Goal: Task Accomplishment & Management: Manage account settings

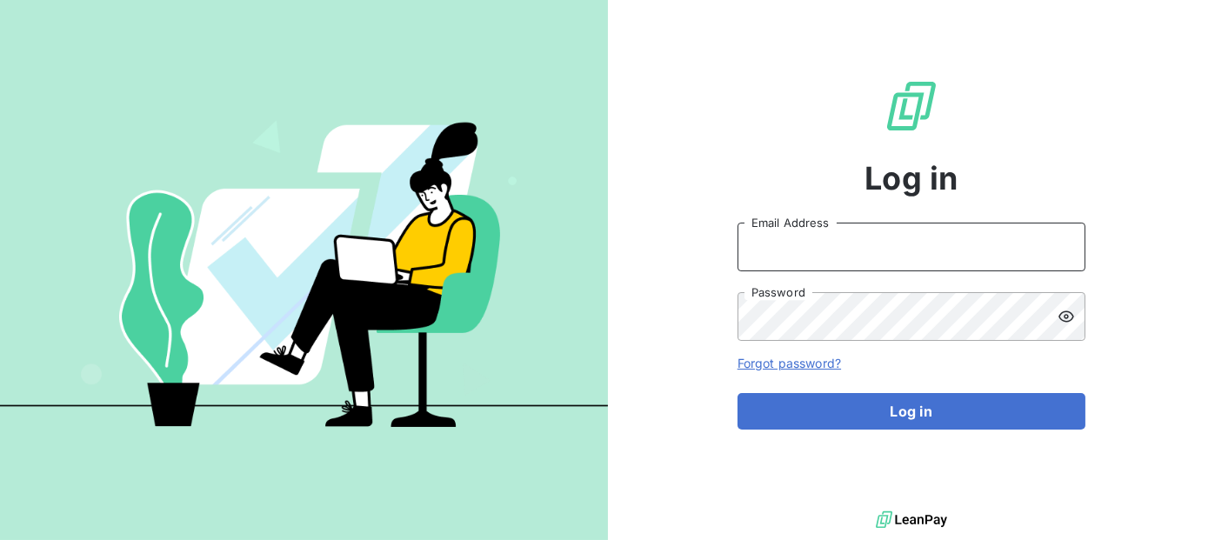
type input "[EMAIL_ADDRESS][DOMAIN_NAME]"
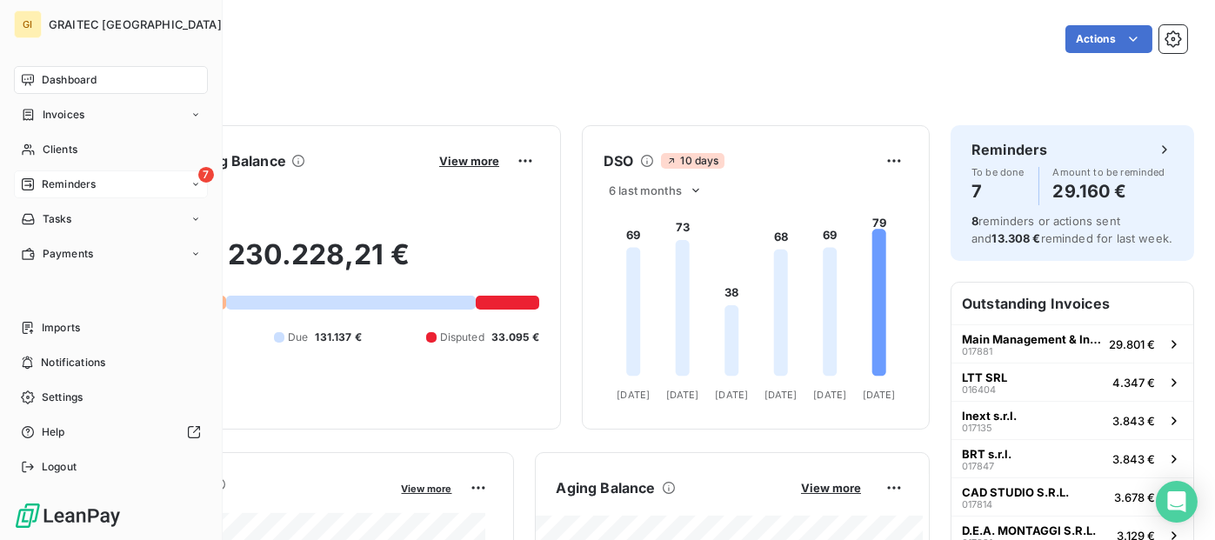
click at [92, 189] on span "Reminders" at bounding box center [69, 184] width 54 height 16
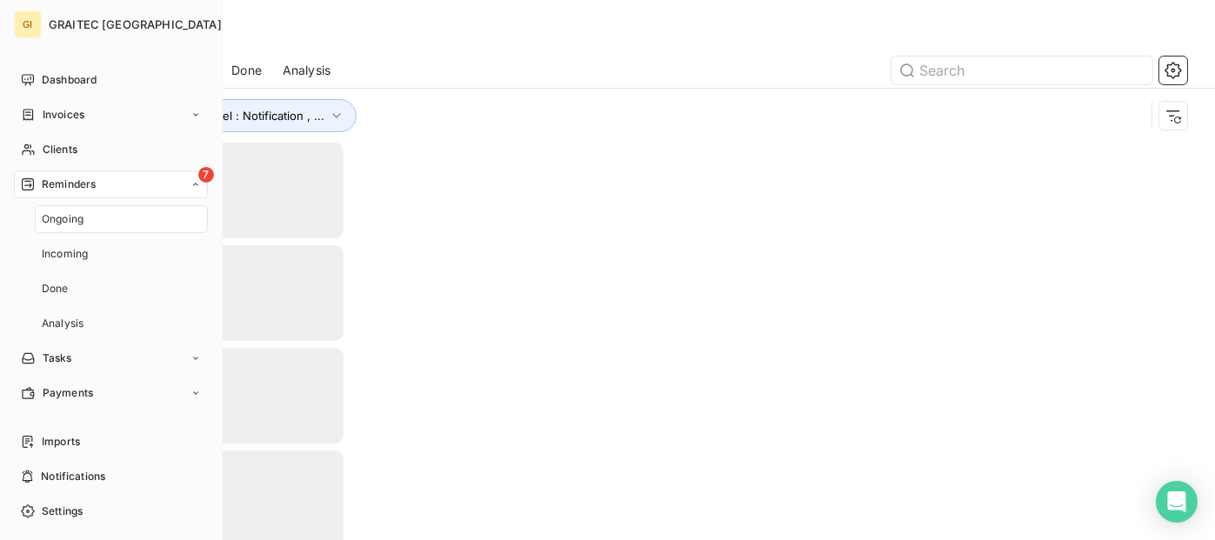
click at [193, 184] on icon at bounding box center [195, 184] width 5 height 3
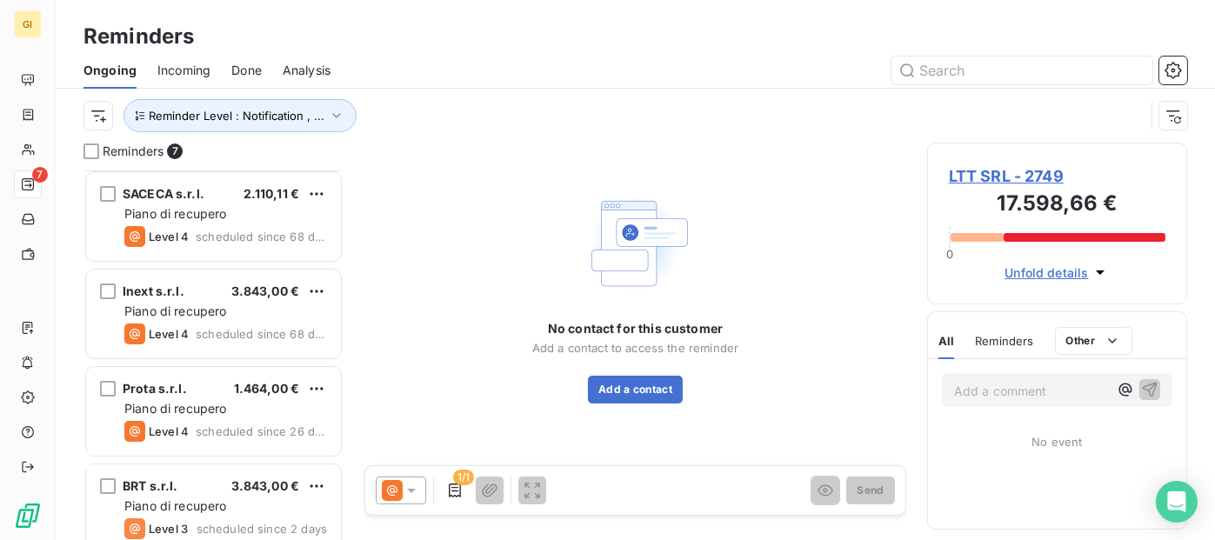
scroll to position [313, 0]
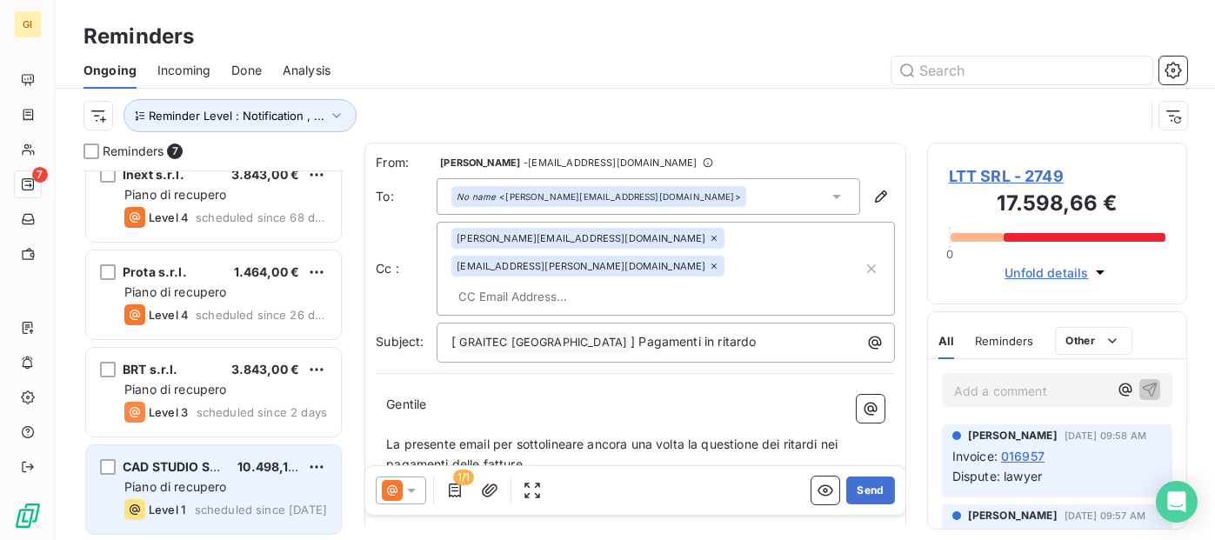
click at [241, 459] on span "10.498,10 €" at bounding box center [272, 466] width 70 height 15
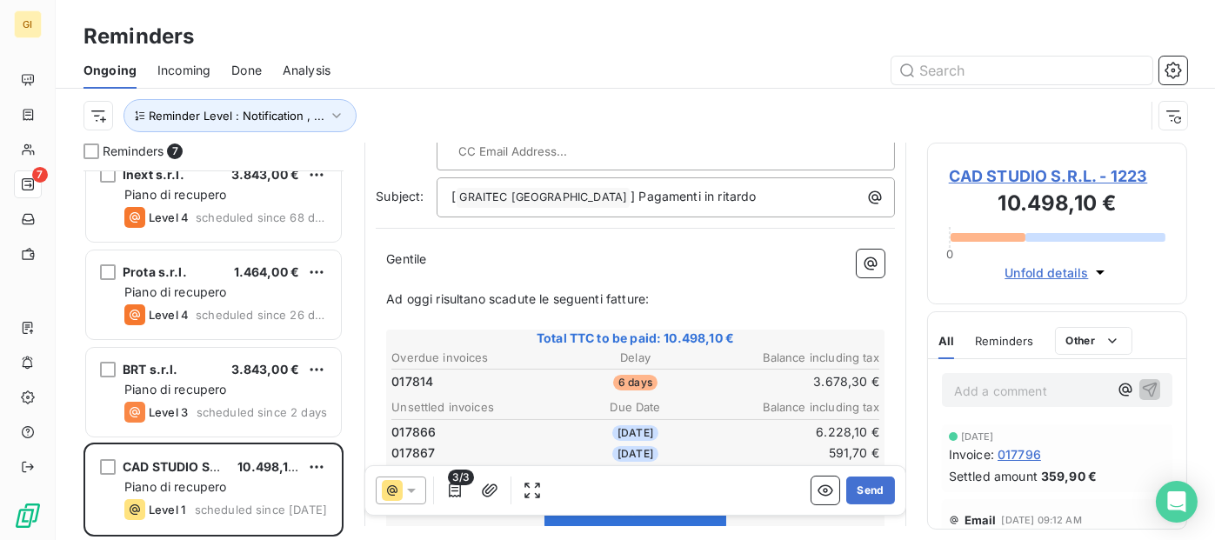
scroll to position [174, 0]
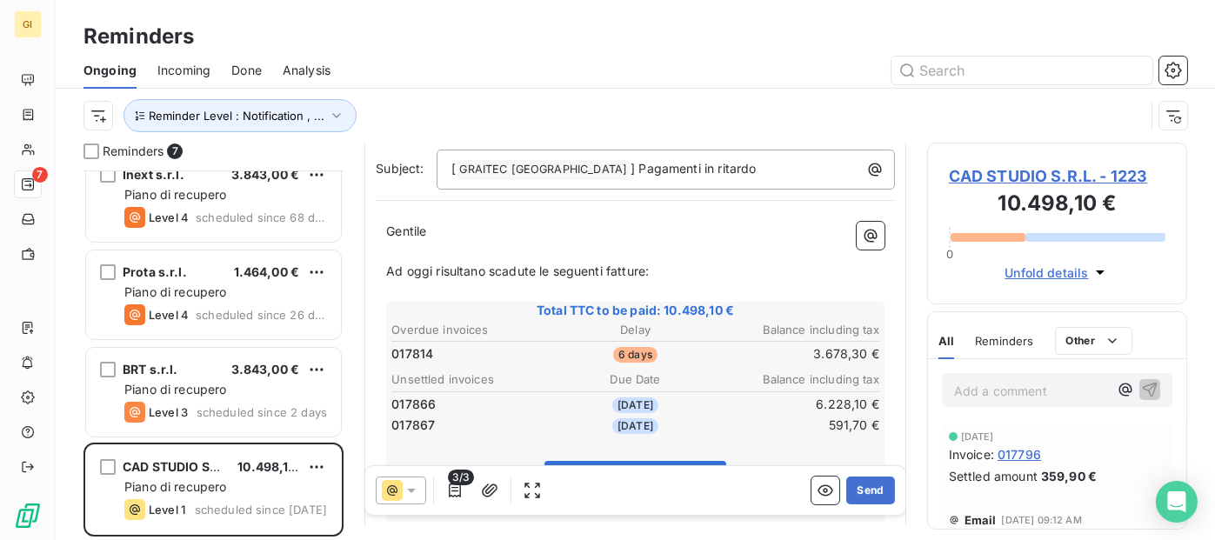
drag, startPoint x: 692, startPoint y: 242, endPoint x: 358, endPoint y: 240, distance: 333.9
click at [358, 240] on div "Reminders 7 SACECA s.r.l. 2.110,11 € Piano di recupero Level 4 scheduled since …" at bounding box center [635, 341] width 1159 height 397
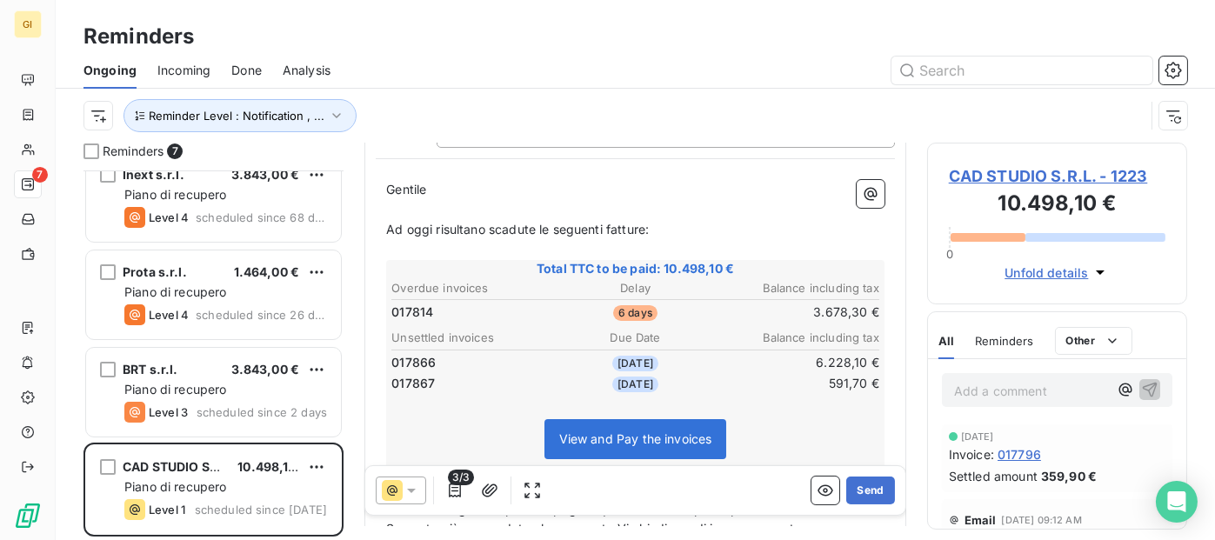
scroll to position [210, 0]
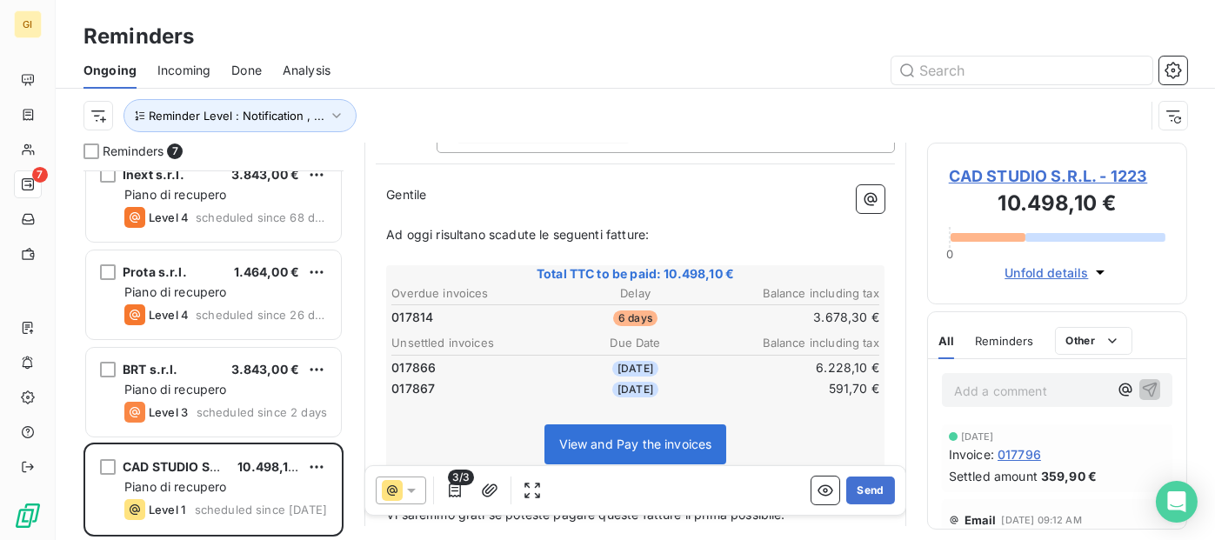
click at [178, 66] on span "Incoming" at bounding box center [183, 70] width 53 height 17
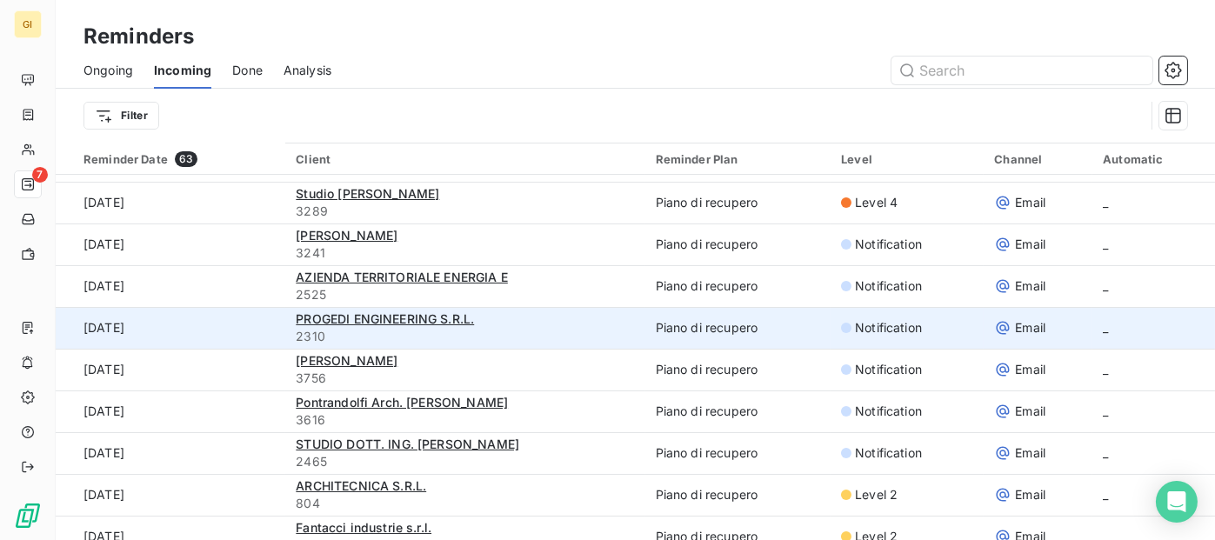
scroll to position [261, 0]
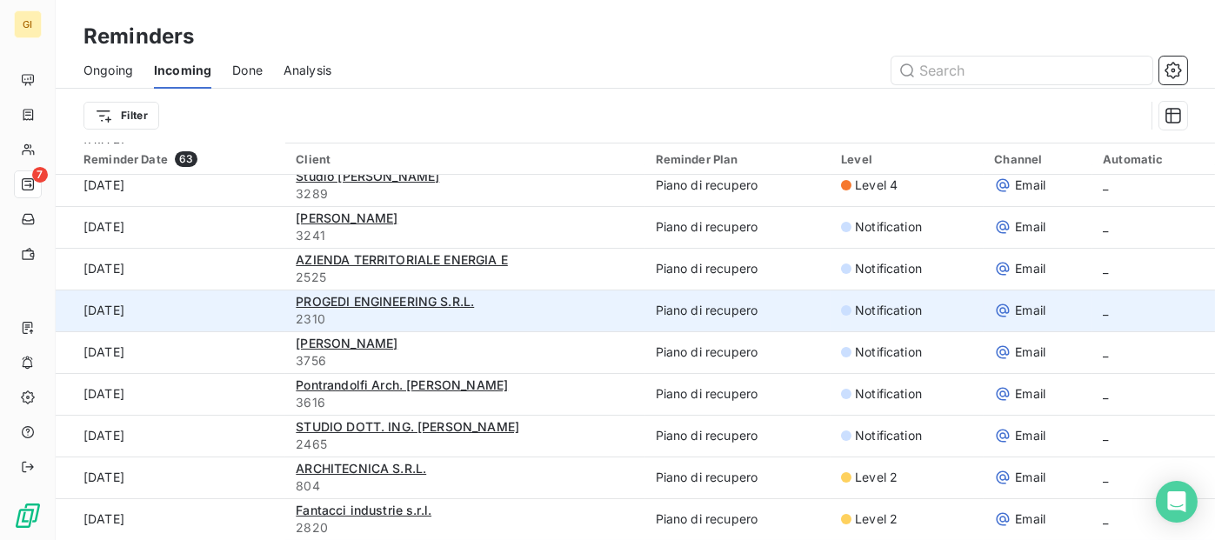
click at [716, 310] on td "Piano di recupero" at bounding box center [738, 311] width 186 height 42
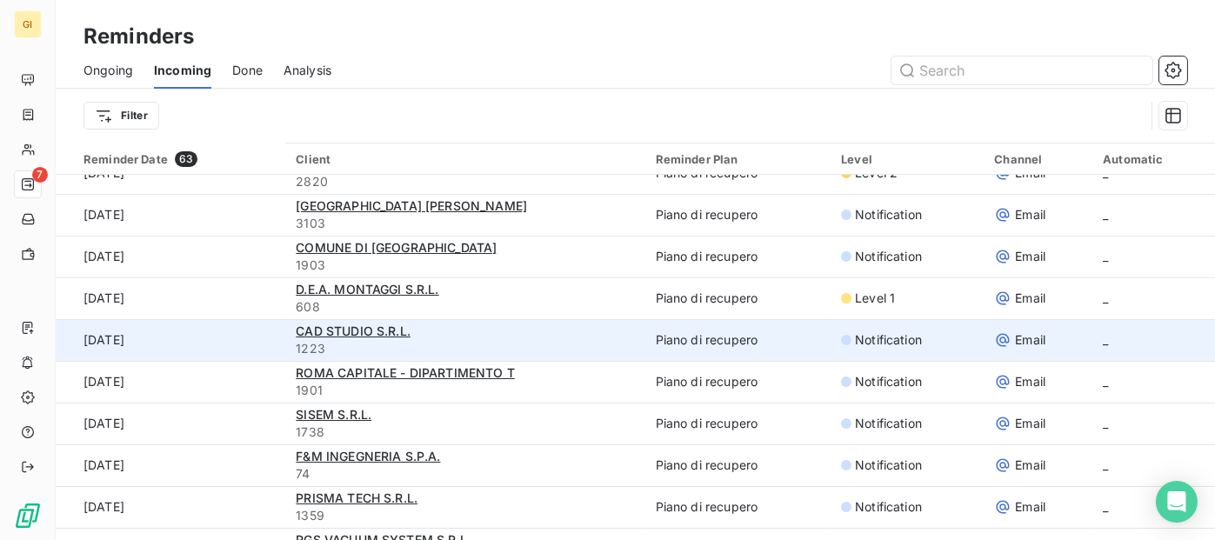
scroll to position [609, 0]
click at [677, 336] on td "Piano di recupero" at bounding box center [738, 338] width 186 height 42
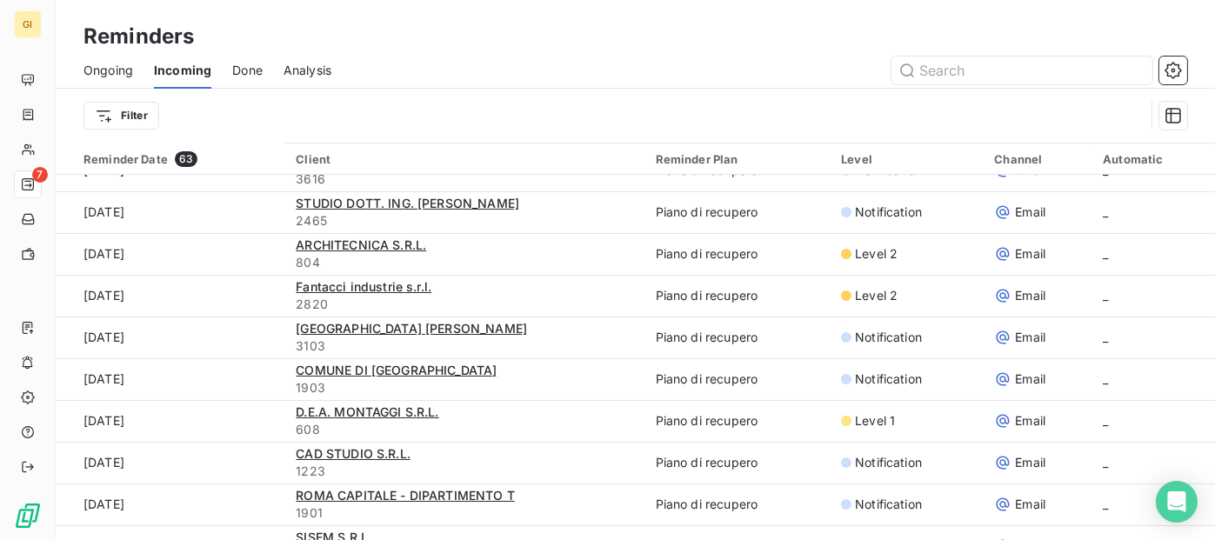
scroll to position [0, 0]
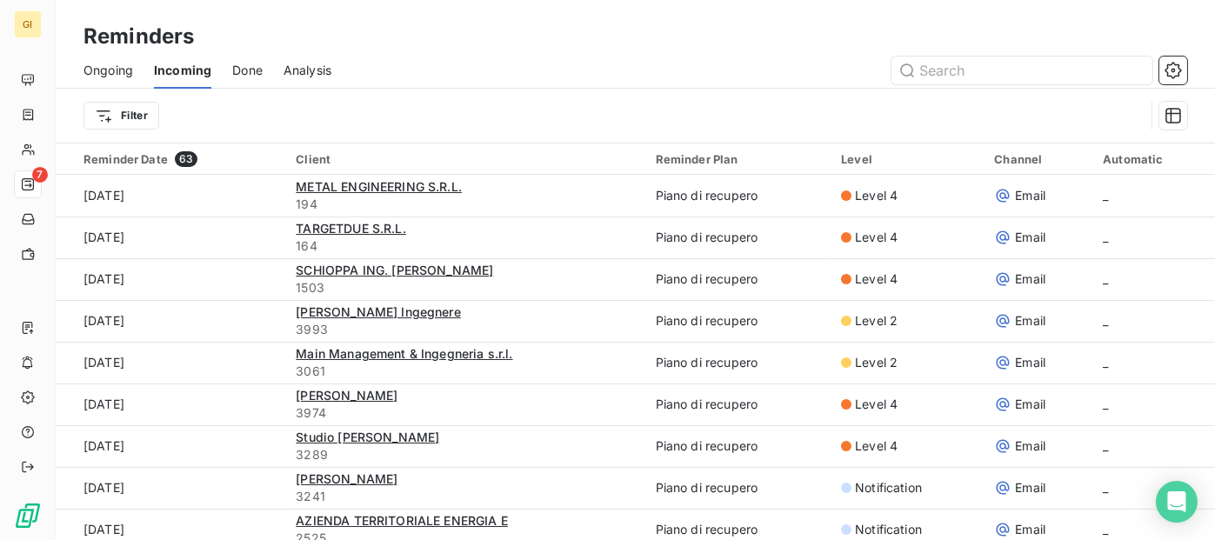
click at [129, 69] on span "Ongoing" at bounding box center [108, 70] width 50 height 17
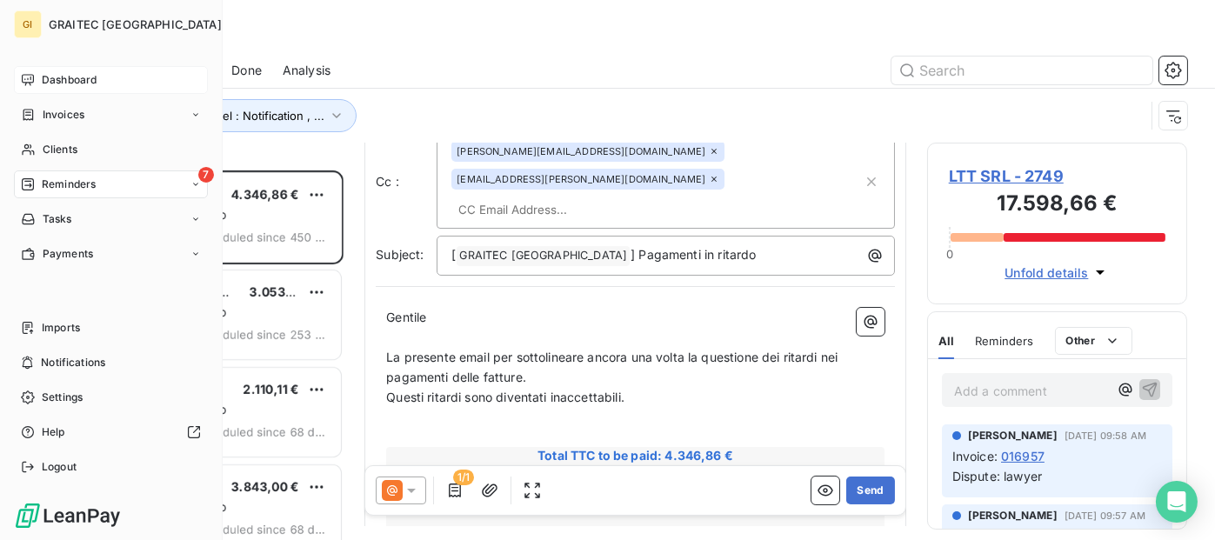
click at [47, 81] on span "Dashboard" at bounding box center [69, 80] width 55 height 16
